Goal: Information Seeking & Learning: Learn about a topic

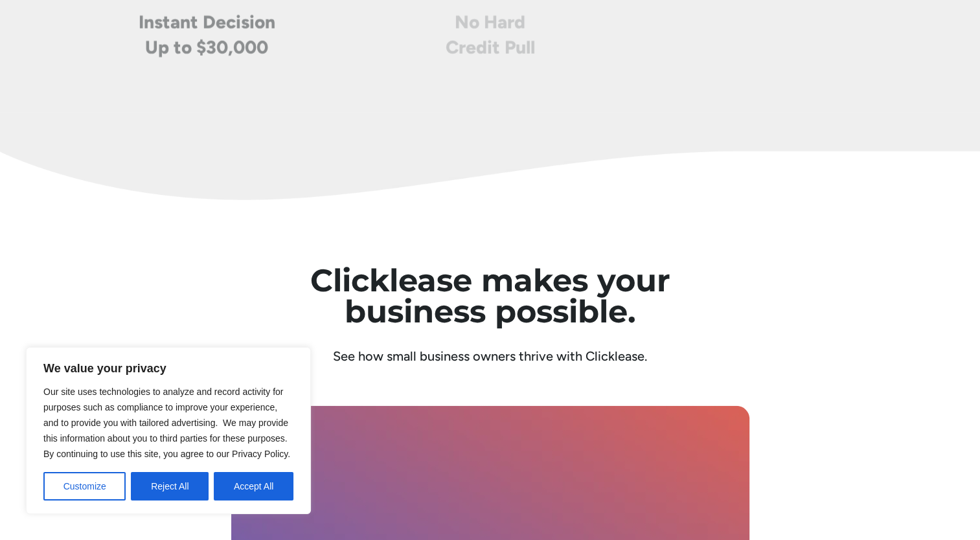
scroll to position [3045, 0]
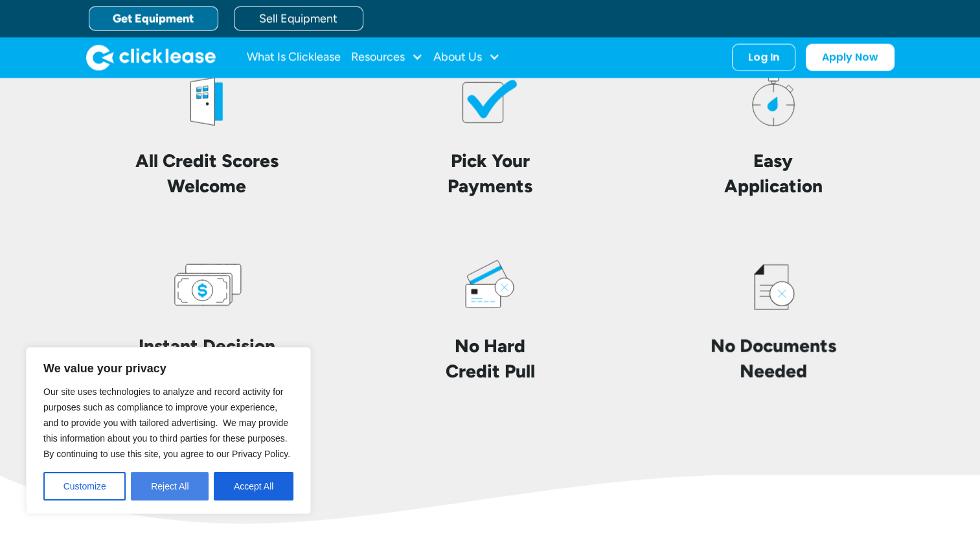
click at [183, 492] on button "Reject All" at bounding box center [170, 486] width 78 height 29
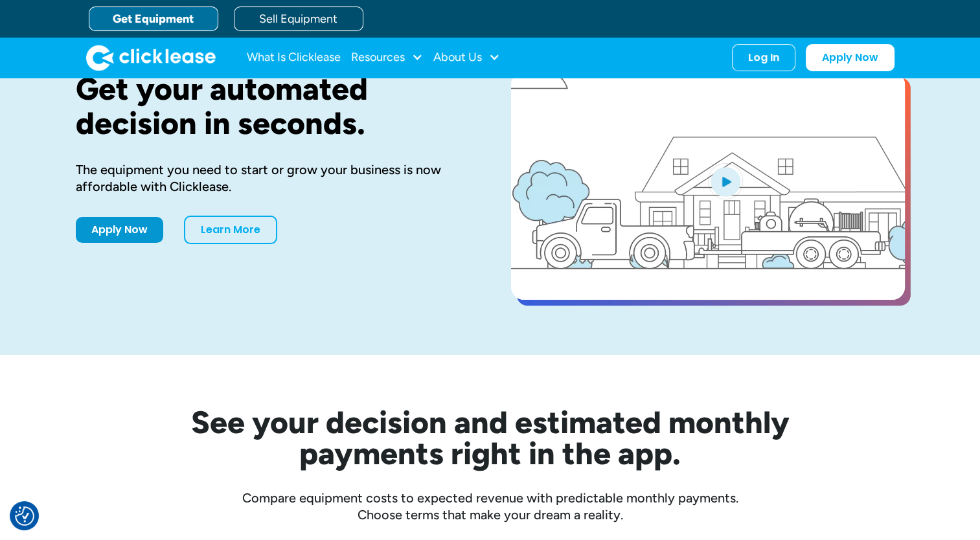
scroll to position [0, 0]
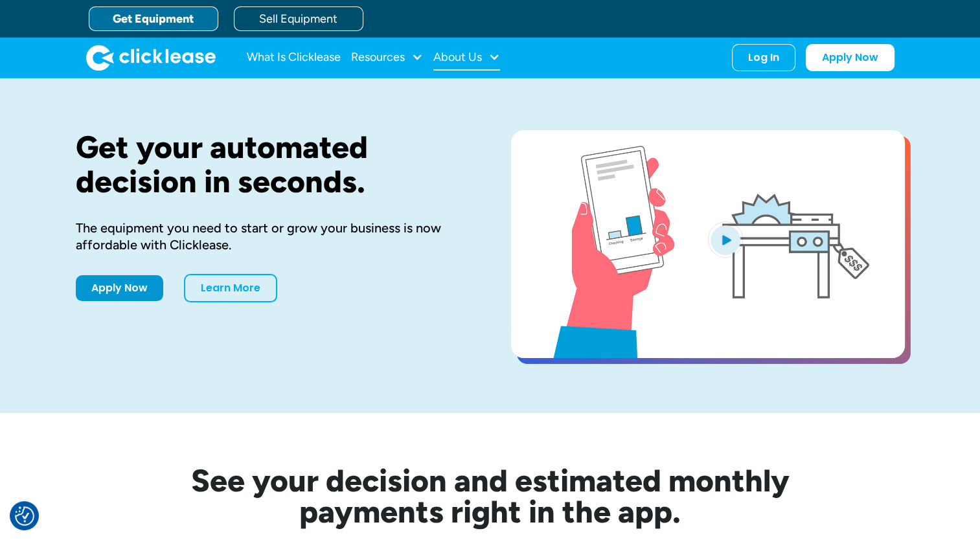
click at [479, 57] on div "About Us" at bounding box center [457, 57] width 49 height 0
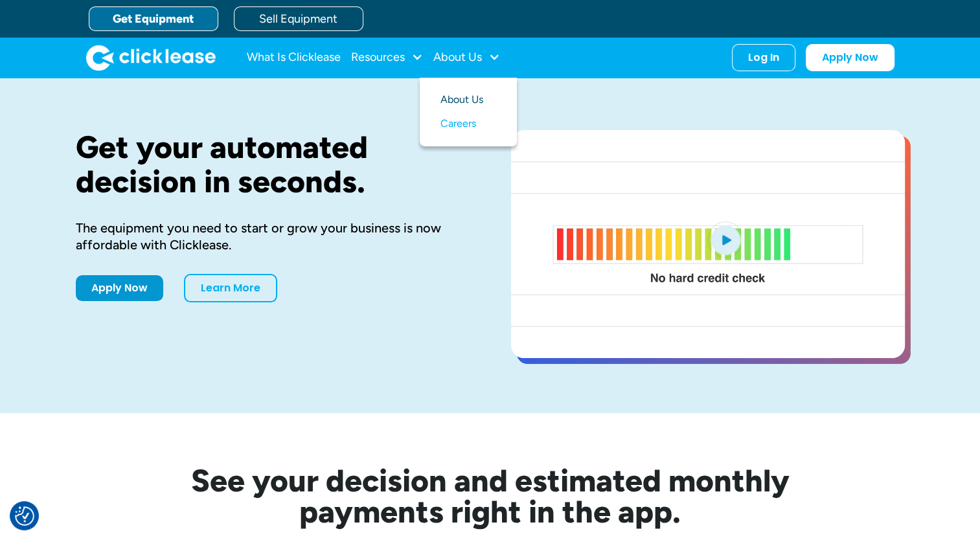
click at [474, 99] on link "About Us" at bounding box center [469, 100] width 56 height 24
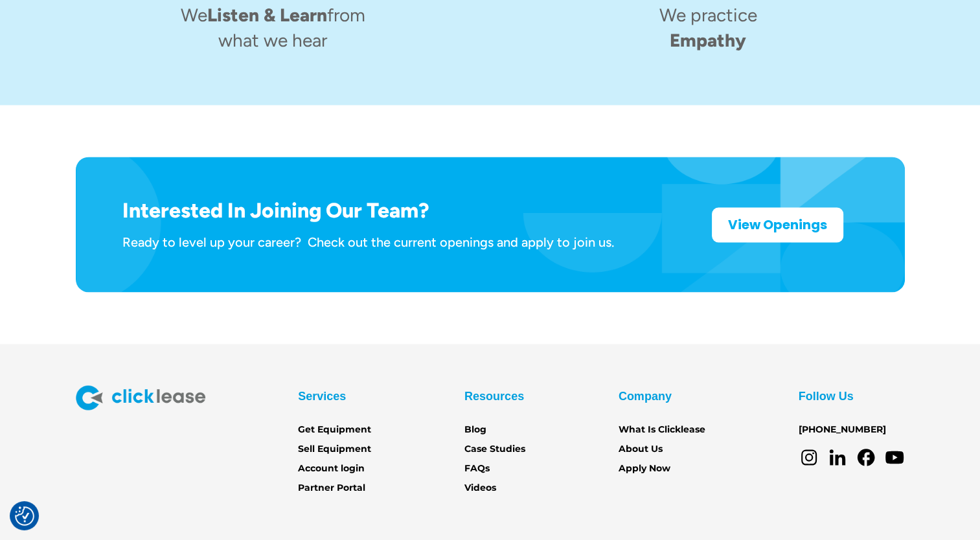
scroll to position [2064, 0]
